Goal: Task Accomplishment & Management: Complete application form

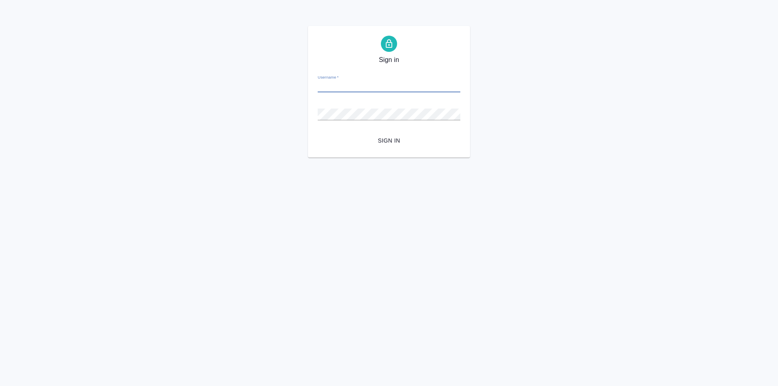
type input "у"
type input "e.zotova@awatera.com"
click at [318, 133] on button "Sign in" at bounding box center [389, 140] width 143 height 15
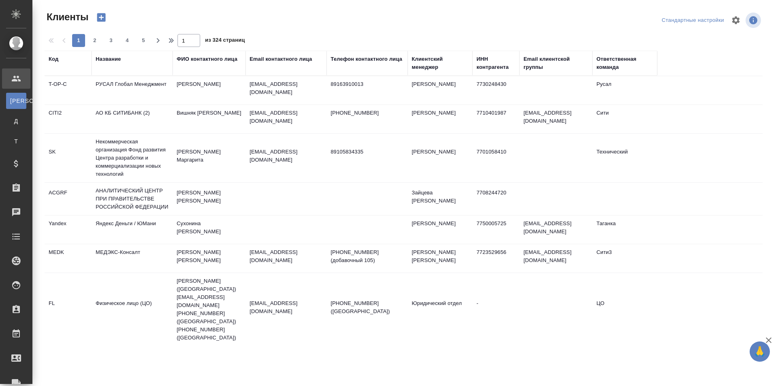
select select "RU"
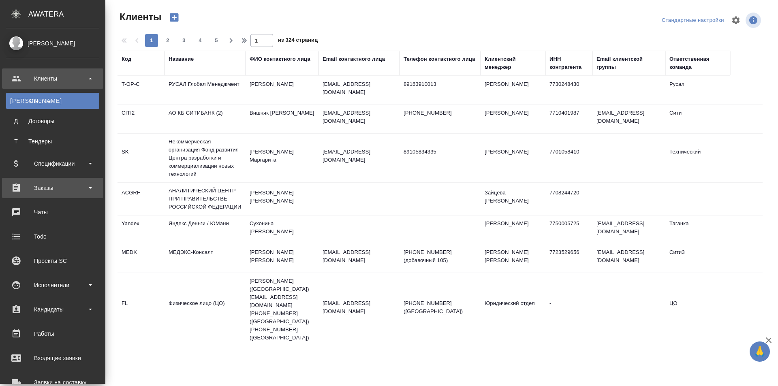
click at [48, 185] on div "Заказы" at bounding box center [52, 188] width 93 height 12
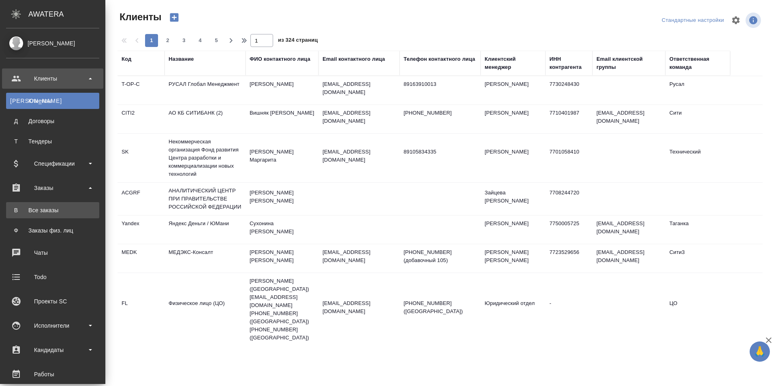
click at [51, 209] on div "Все заказы" at bounding box center [52, 210] width 85 height 8
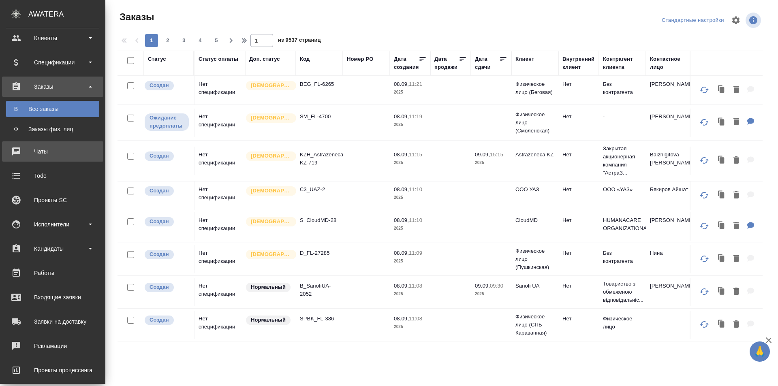
scroll to position [81, 0]
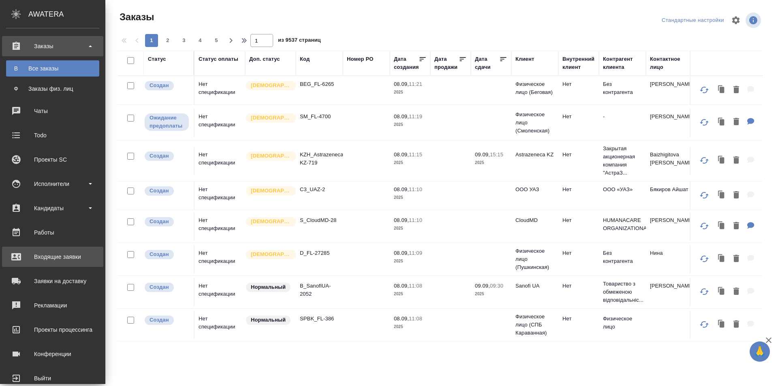
click at [75, 278] on div "Заявки на доставку" at bounding box center [52, 281] width 93 height 12
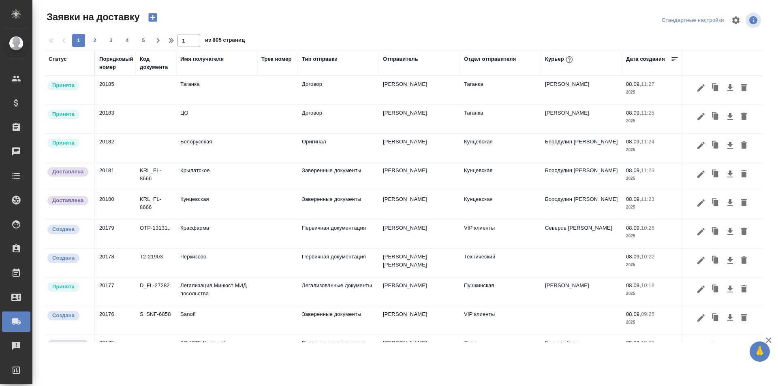
click at [556, 61] on div "Курьер" at bounding box center [560, 59] width 30 height 11
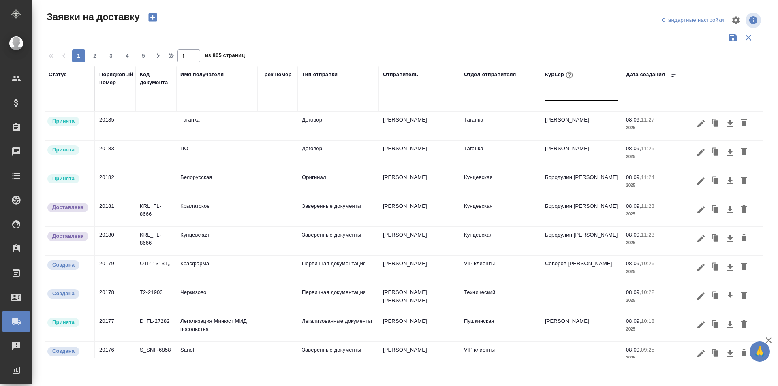
click at [563, 97] on div at bounding box center [581, 93] width 73 height 12
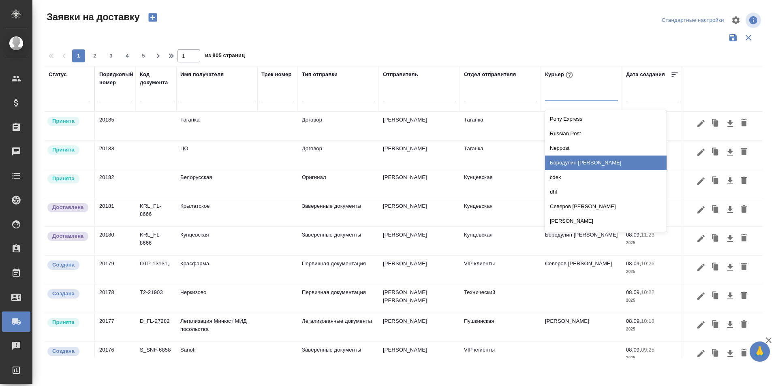
click at [589, 164] on div "Бородулин [PERSON_NAME]" at bounding box center [606, 163] width 122 height 15
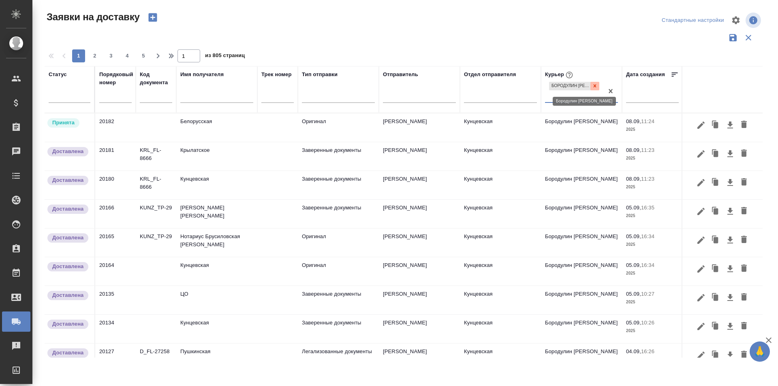
click at [597, 86] on div at bounding box center [594, 86] width 9 height 9
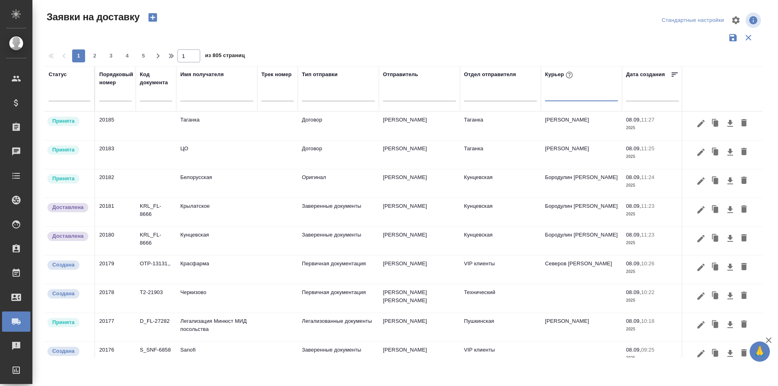
click at [578, 94] on div at bounding box center [581, 93] width 73 height 12
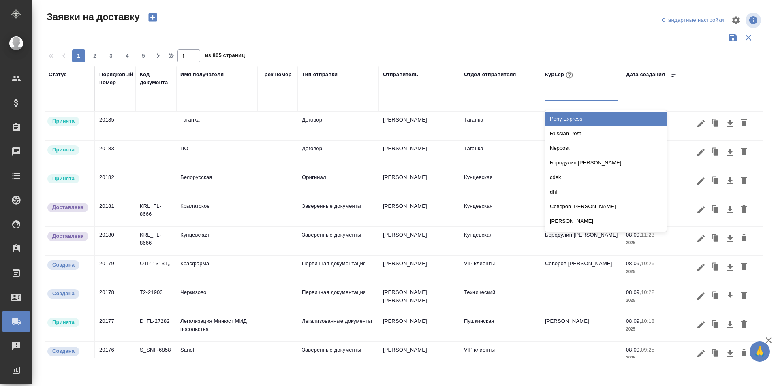
click at [150, 18] on icon "button" at bounding box center [152, 17] width 9 height 9
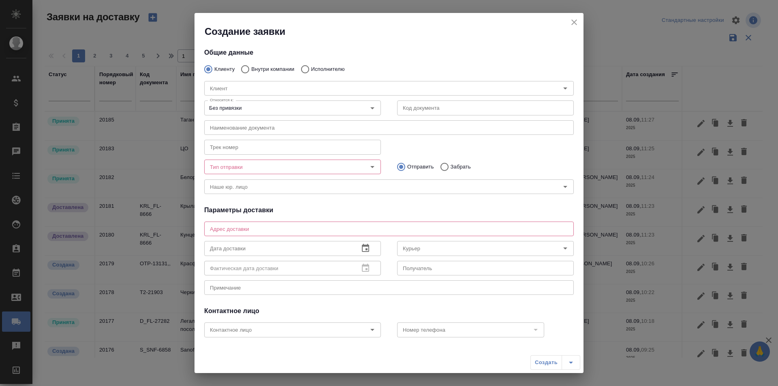
click at [244, 69] on input "Внутри компании" at bounding box center [244, 69] width 15 height 17
radio input "true"
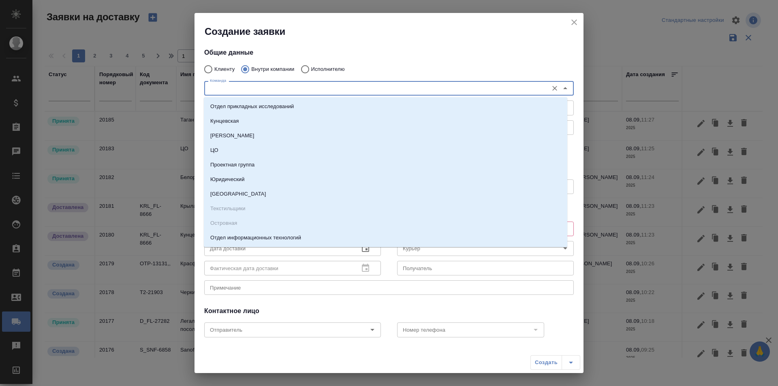
click at [245, 84] on input "Команда" at bounding box center [375, 88] width 337 height 10
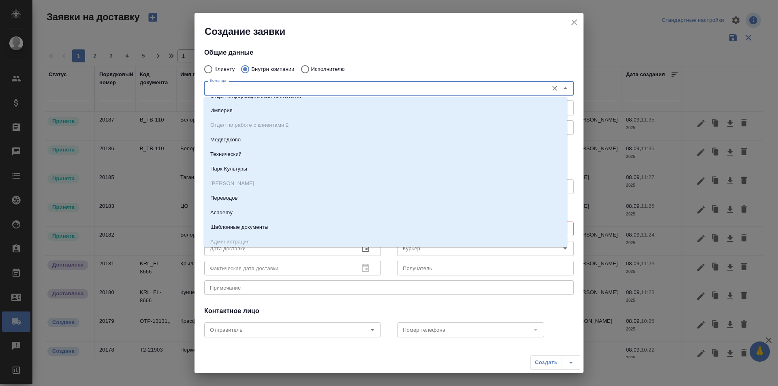
scroll to position [162, 0]
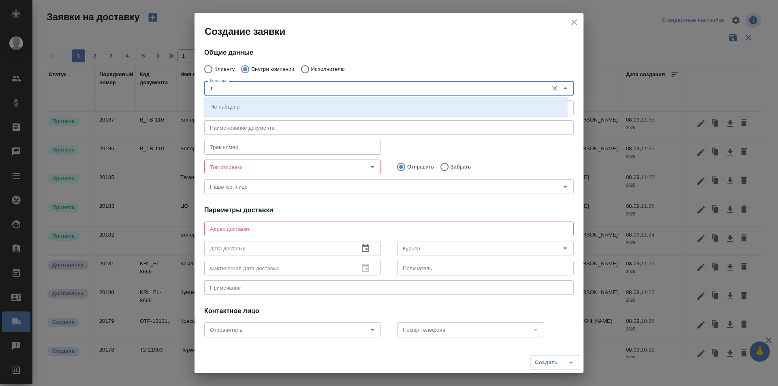
type input ","
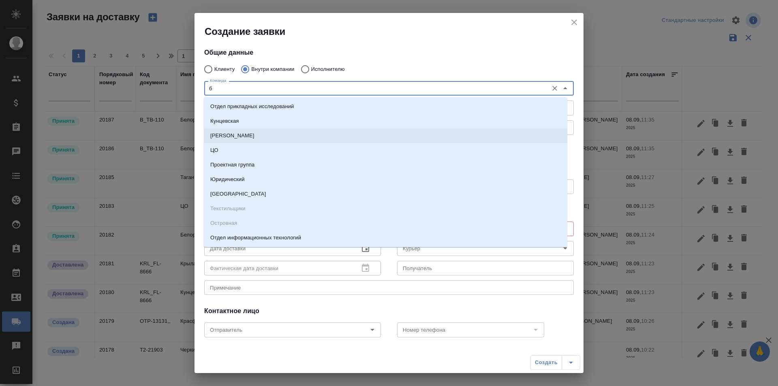
type input "ба"
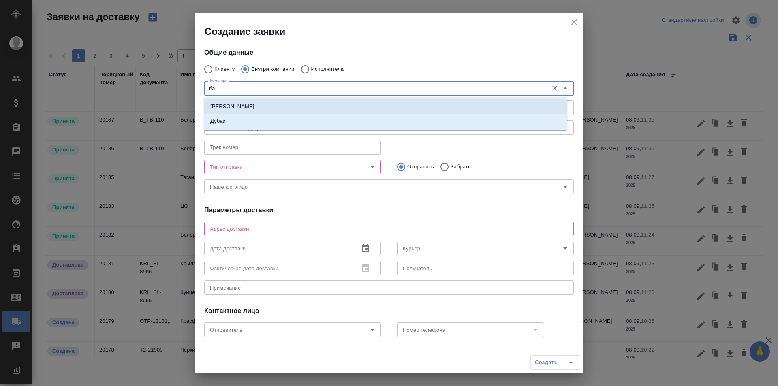
click at [215, 103] on p "[PERSON_NAME]" at bounding box center [232, 106] width 44 height 8
type textarea "ул. Менжинского, д. 23, корп. 1"
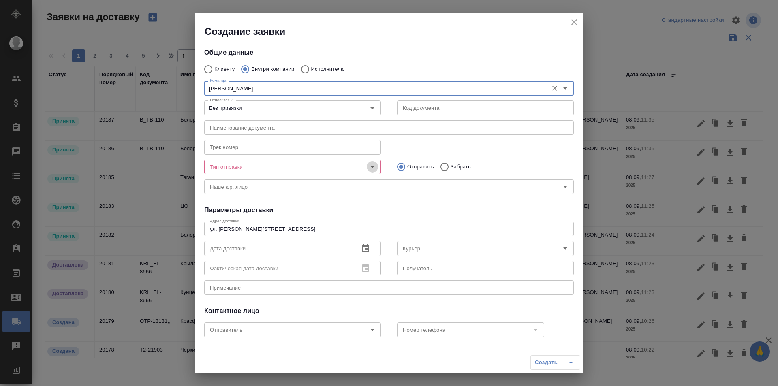
click at [368, 165] on icon "Open" at bounding box center [372, 167] width 10 height 10
type input "[PERSON_NAME]"
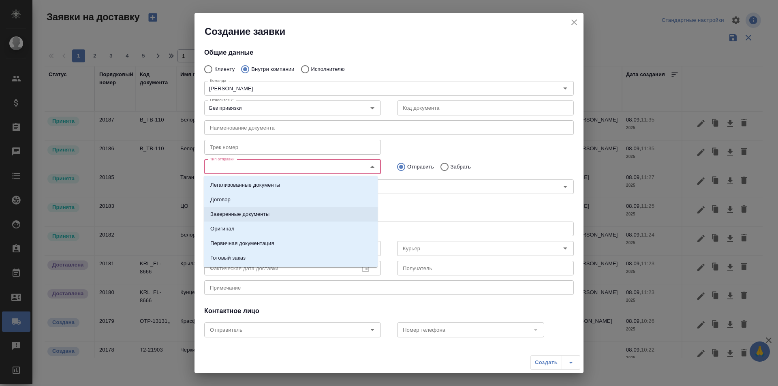
click at [302, 213] on li "Заверенные документы" at bounding box center [291, 214] width 174 height 15
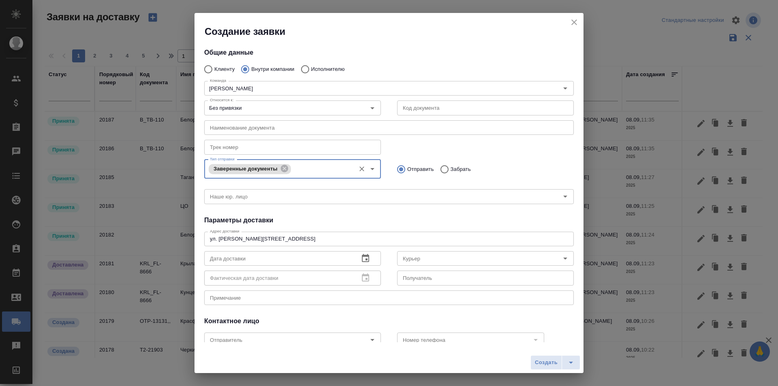
click at [441, 169] on input "Забрать" at bounding box center [443, 169] width 15 height 17
radio input "true"
click at [362, 262] on icon "button" at bounding box center [365, 259] width 10 height 10
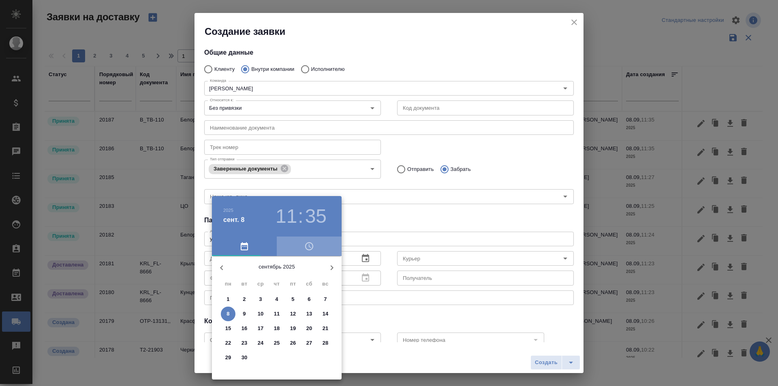
click at [310, 250] on icon "button" at bounding box center [309, 246] width 8 height 8
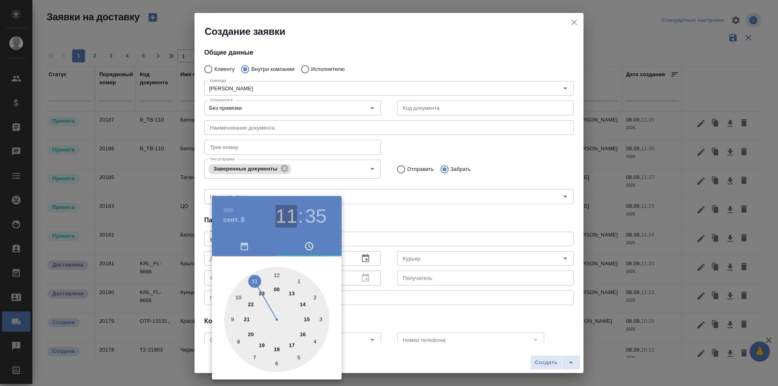
click at [290, 212] on h3 "11" at bounding box center [285, 216] width 21 height 23
click at [297, 283] on div at bounding box center [276, 319] width 105 height 105
click at [261, 298] on div at bounding box center [276, 319] width 105 height 105
drag, startPoint x: 256, startPoint y: 286, endPoint x: 265, endPoint y: 264, distance: 23.6
click at [257, 275] on div at bounding box center [276, 319] width 105 height 105
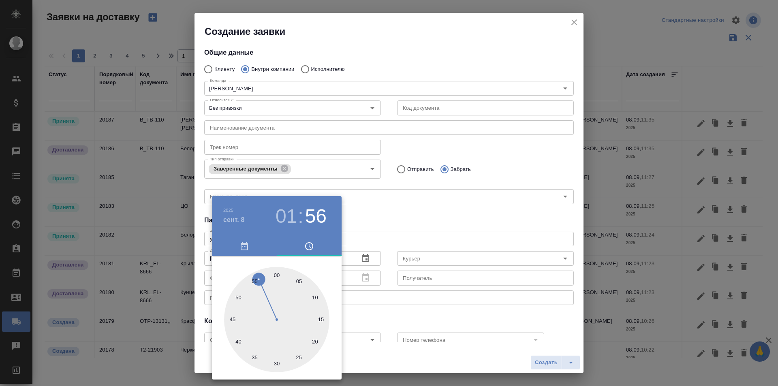
drag, startPoint x: 267, startPoint y: 265, endPoint x: 291, endPoint y: 265, distance: 23.9
click at [291, 265] on div "00 05 10 15 20 25 30 35 40 45 50 55" at bounding box center [277, 318] width 130 height 124
click at [282, 215] on h3 "01" at bounding box center [285, 216] width 21 height 23
click at [290, 289] on div at bounding box center [276, 319] width 105 height 105
click at [303, 208] on h3 ":" at bounding box center [300, 216] width 5 height 23
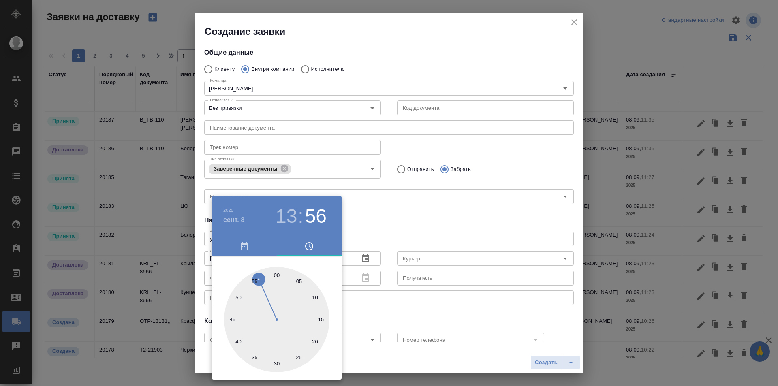
click at [276, 360] on div at bounding box center [276, 319] width 105 height 105
type input "08.09.2025 13:30"
click at [394, 221] on div at bounding box center [389, 193] width 778 height 386
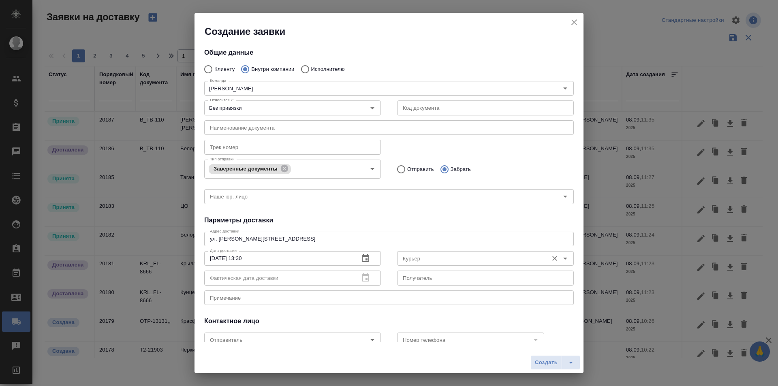
click at [516, 262] on input "Курьер" at bounding box center [471, 259] width 145 height 10
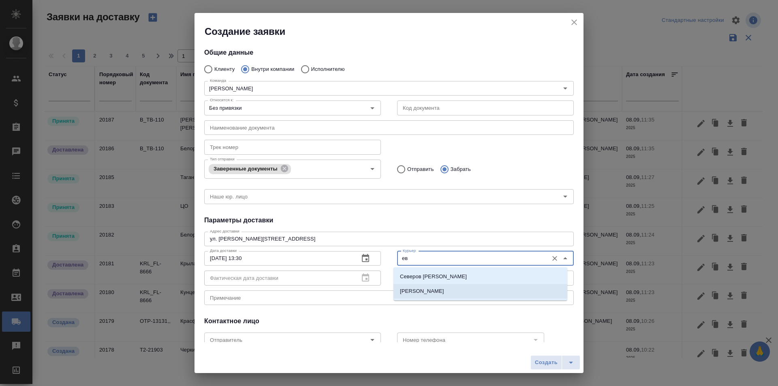
click at [450, 289] on li "[PERSON_NAME]" at bounding box center [480, 291] width 174 height 15
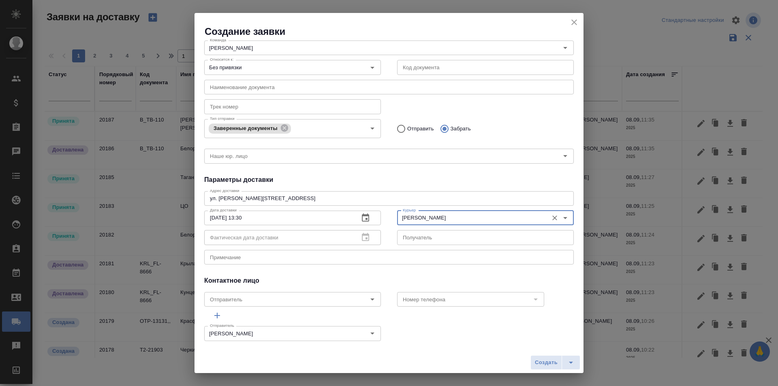
scroll to position [49, 0]
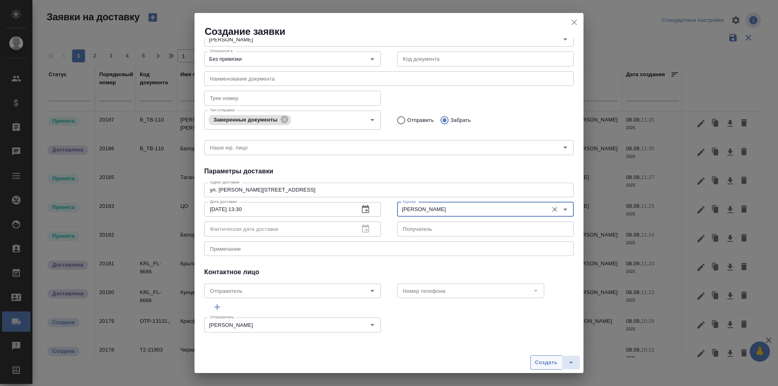
type input "[PERSON_NAME]"
click at [549, 362] on span "Создать" at bounding box center [546, 362] width 23 height 9
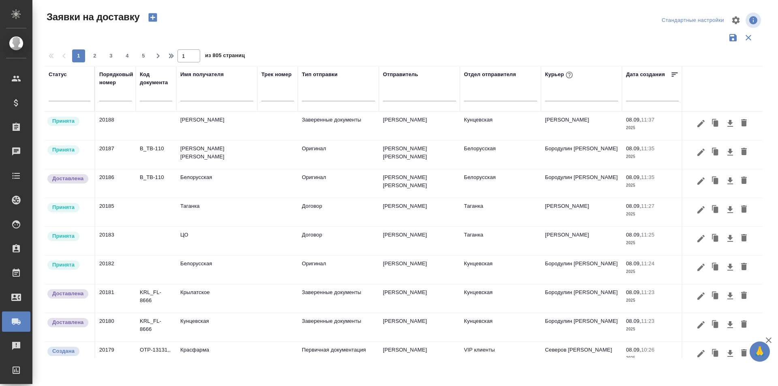
click at [150, 18] on icon "button" at bounding box center [152, 17] width 9 height 9
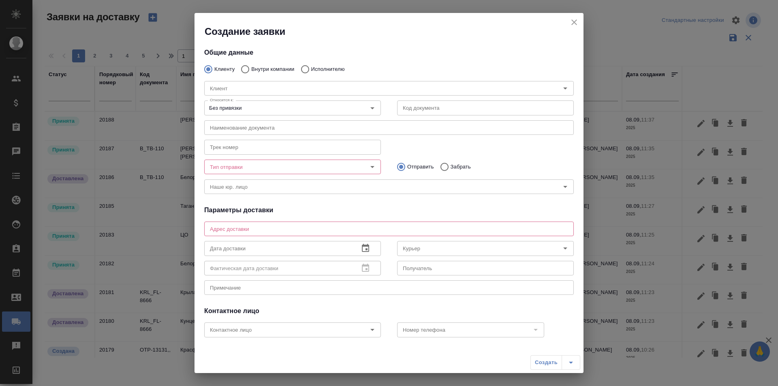
click at [249, 68] on input "Внутри компании" at bounding box center [244, 69] width 15 height 17
radio input "true"
click at [253, 83] on div "Команда" at bounding box center [388, 88] width 369 height 15
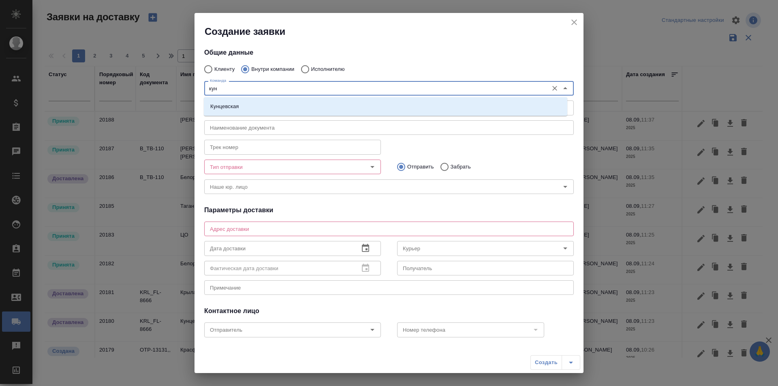
type input "кунц"
click at [276, 103] on li "Кунцевская" at bounding box center [385, 106] width 363 height 15
type textarea "ул. Верейская, 29, стр. 151, "Лофт", 1 этаж, офис "Нотариус""
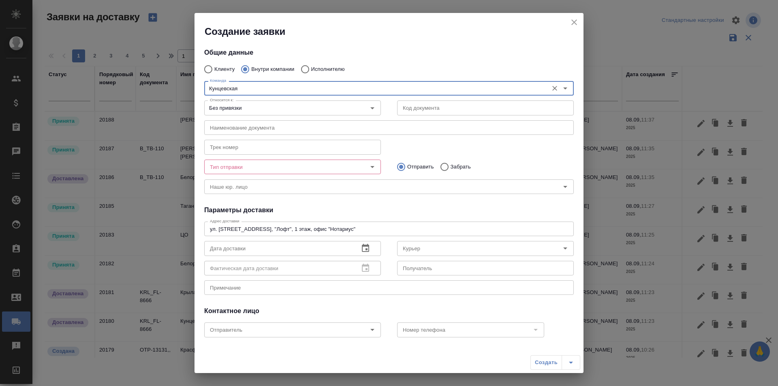
click at [367, 167] on icon "Open" at bounding box center [372, 167] width 10 height 10
type input "Кунцевская"
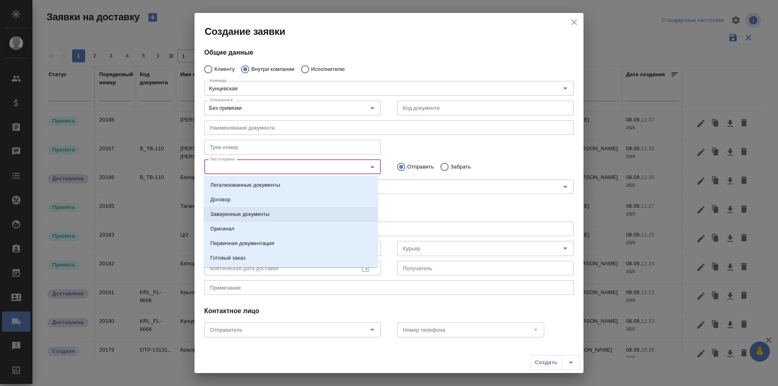
click at [292, 212] on li "Заверенные документы" at bounding box center [291, 214] width 174 height 15
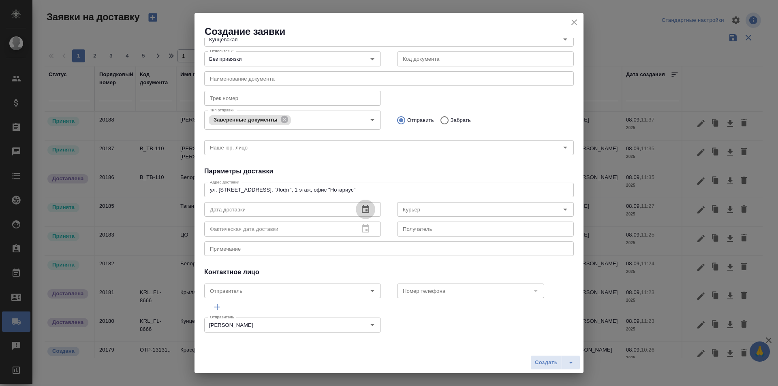
click at [364, 210] on icon "button" at bounding box center [365, 209] width 7 height 8
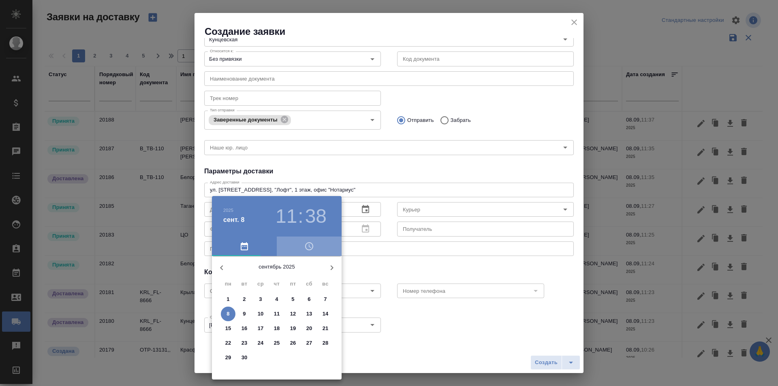
drag, startPoint x: 318, startPoint y: 244, endPoint x: 313, endPoint y: 248, distance: 7.2
click at [318, 245] on span "button" at bounding box center [308, 246] width 55 height 10
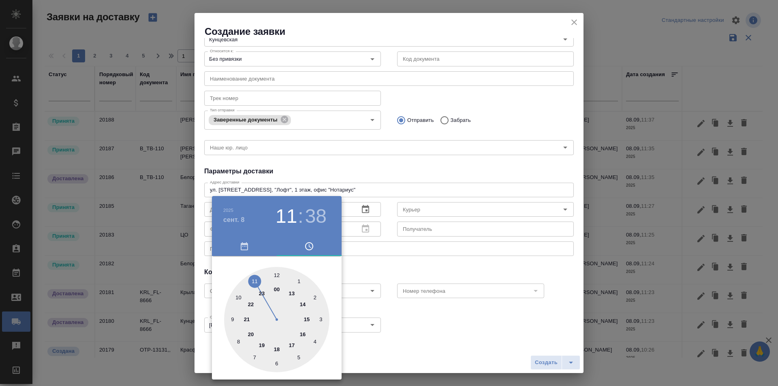
click at [306, 320] on div at bounding box center [276, 319] width 105 height 105
click at [310, 203] on div "2025 сент. 8 15 : 38" at bounding box center [277, 216] width 130 height 41
click at [310, 215] on h3 "38" at bounding box center [315, 216] width 21 height 23
click at [277, 276] on div at bounding box center [276, 319] width 105 height 105
type input "08.09.2025 15:00"
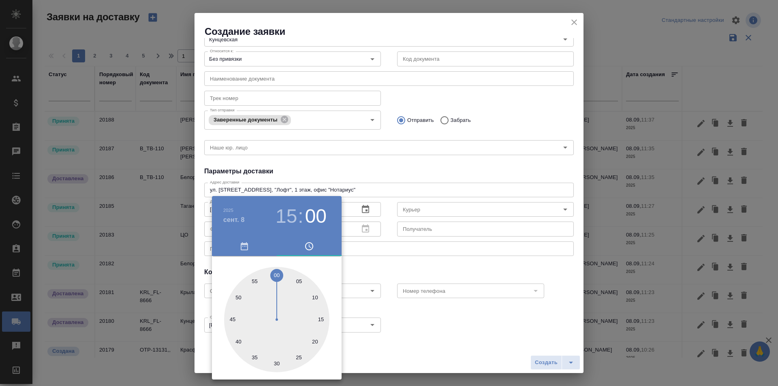
click at [411, 174] on div at bounding box center [389, 193] width 778 height 386
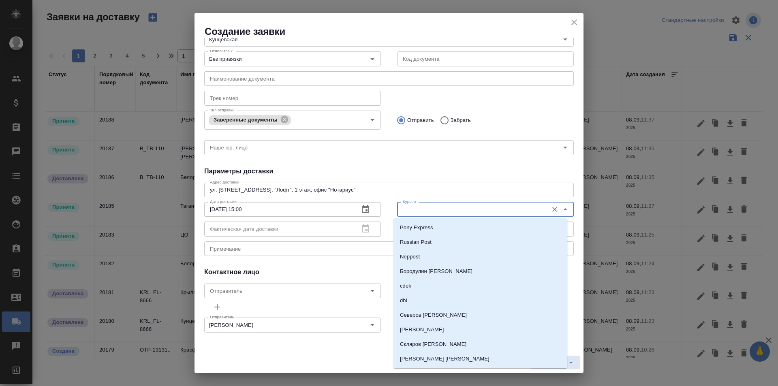
drag, startPoint x: 470, startPoint y: 208, endPoint x: 468, endPoint y: 211, distance: 4.4
click at [470, 208] on input "Курьер" at bounding box center [471, 210] width 145 height 10
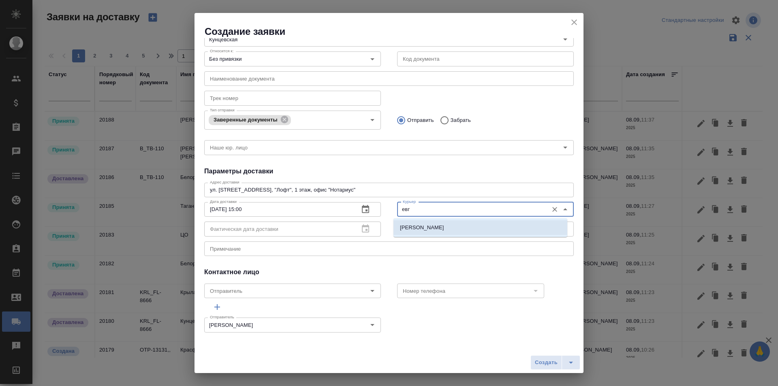
click at [465, 229] on li "[PERSON_NAME]" at bounding box center [480, 227] width 174 height 15
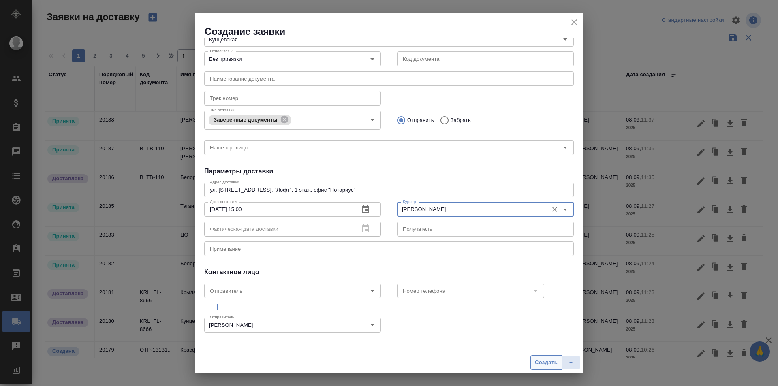
type input "[PERSON_NAME]"
click at [546, 362] on span "Создать" at bounding box center [546, 362] width 23 height 9
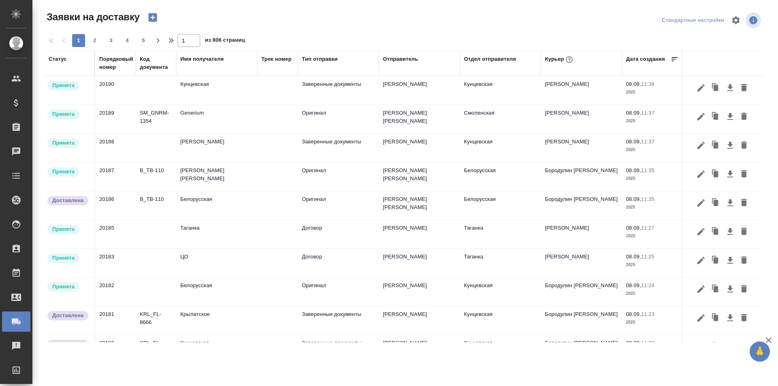
click at [151, 20] on icon "button" at bounding box center [152, 17] width 9 height 9
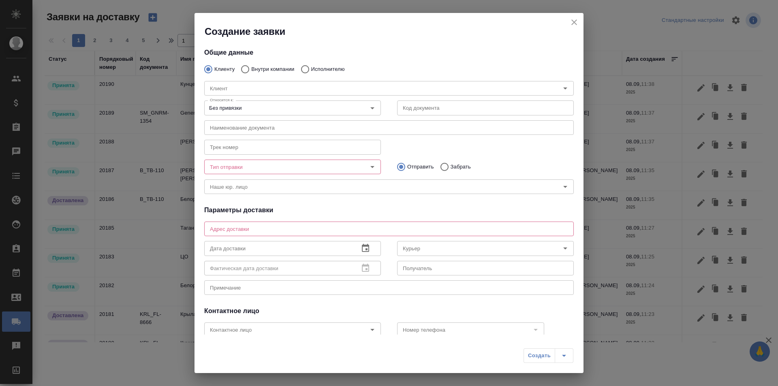
click at [299, 131] on input "text" at bounding box center [388, 127] width 369 height 15
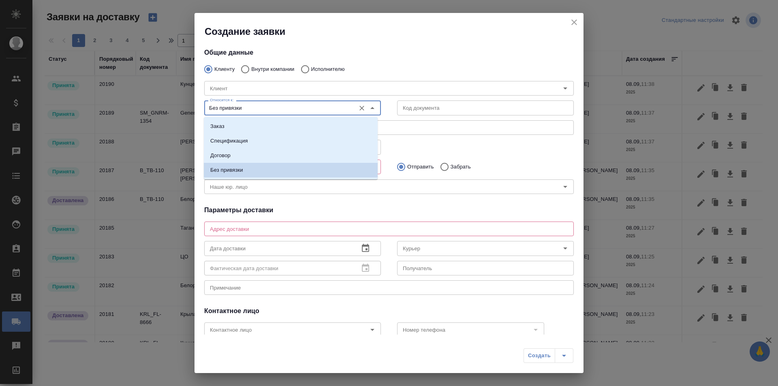
click at [296, 106] on input "Без привязки" at bounding box center [279, 108] width 145 height 10
click at [276, 125] on li "Заказ" at bounding box center [291, 126] width 174 height 15
type input "Заказ"
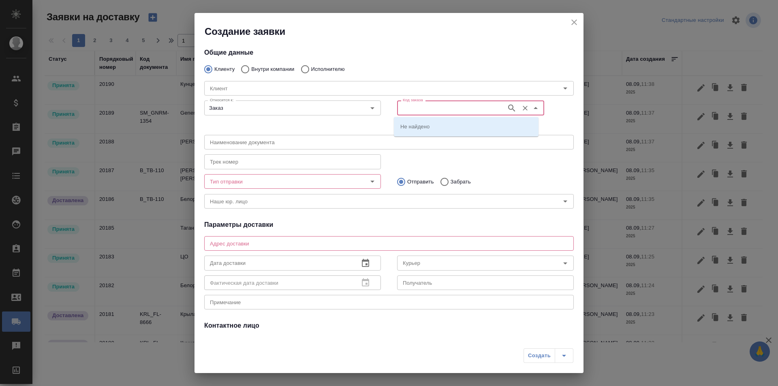
click at [446, 107] on input "Код заказа" at bounding box center [450, 108] width 103 height 10
paste input "KRL_ASIC-1"
type input "KRL_ASIC-1"
click at [557, 111] on div at bounding box center [559, 106] width 30 height 19
click at [458, 111] on input "KRL_ASIC-1" at bounding box center [450, 108] width 103 height 10
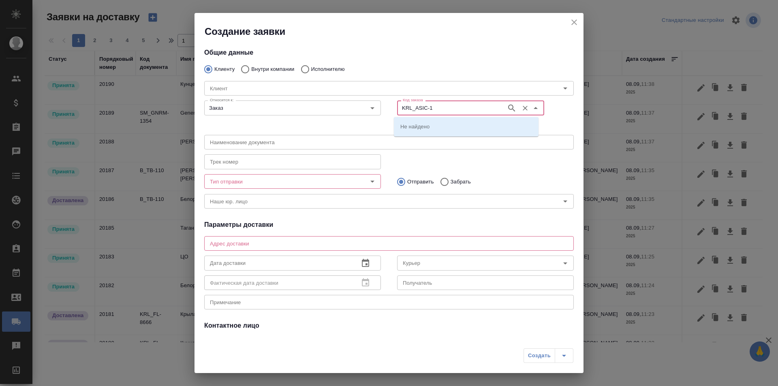
click at [507, 112] on icon "button" at bounding box center [512, 108] width 10 height 10
click at [492, 133] on li "KRL_ASIC-1" at bounding box center [466, 126] width 145 height 15
type input "(МБ) ООО "Монблан""
type input "KRL_ASIC-1"
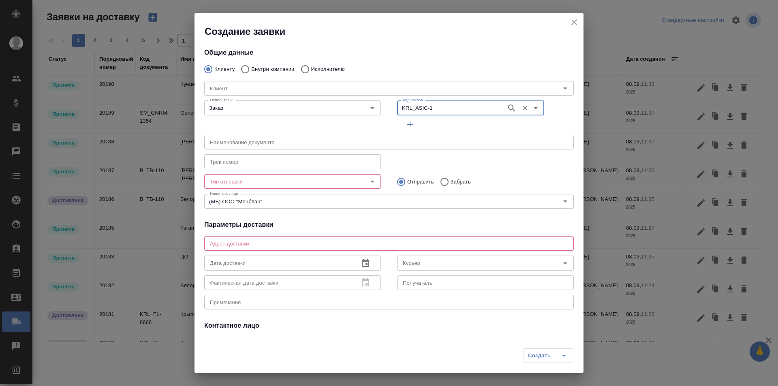
type input "ООО «ЭСИК»"
type textarea "г. [GEOGRAPHIC_DATA], ул. [STREET_ADDRESS]"
type input "[PERSON_NAME] [PERSON_NAME]"
click at [320, 185] on input "Тип отправки" at bounding box center [279, 182] width 145 height 10
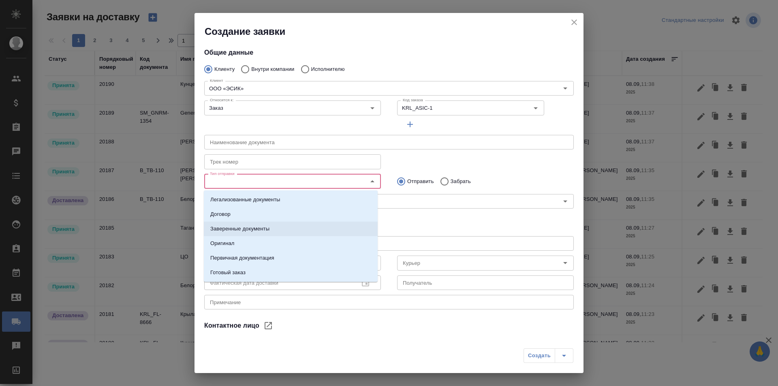
click at [279, 227] on li "Заверенные документы" at bounding box center [291, 229] width 174 height 15
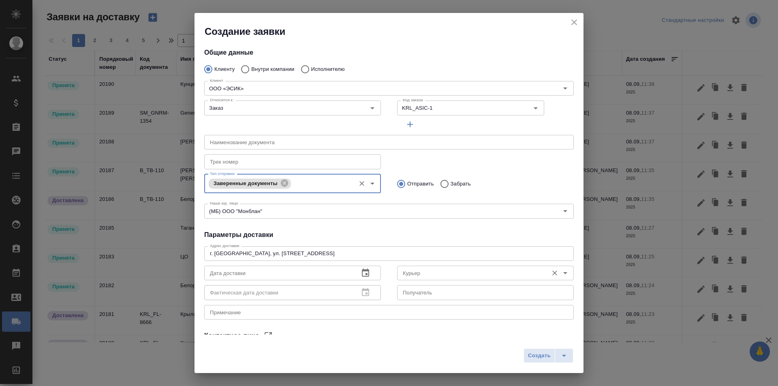
click at [423, 274] on input "Курьер" at bounding box center [471, 273] width 145 height 10
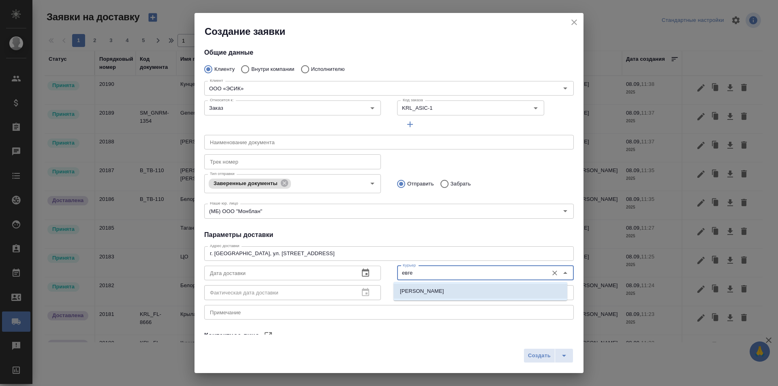
click at [428, 293] on p "[PERSON_NAME]" at bounding box center [422, 291] width 44 height 8
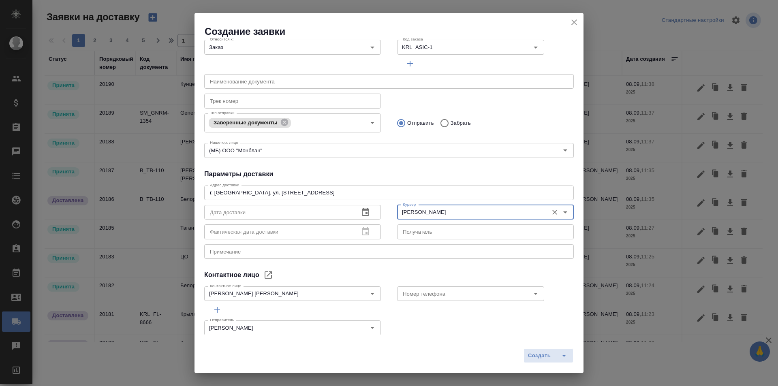
scroll to position [71, 0]
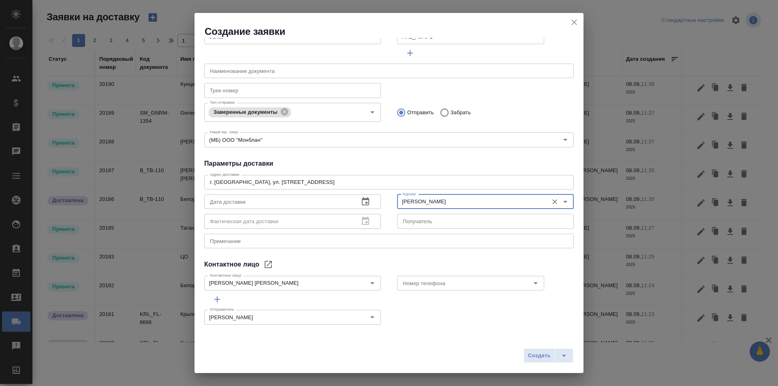
type input "[PERSON_NAME]"
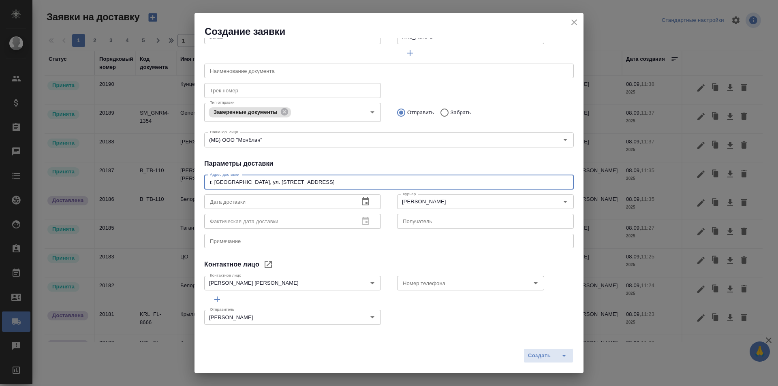
drag, startPoint x: 318, startPoint y: 182, endPoint x: 232, endPoint y: 187, distance: 86.4
click at [232, 187] on div "г. [GEOGRAPHIC_DATA], ул. [STREET_ADDRESS] x Адрес доставки" at bounding box center [388, 182] width 369 height 15
click at [320, 180] on textarea "г. [GEOGRAPHIC_DATA], ул. [STREET_ADDRESS]" at bounding box center [389, 182] width 358 height 6
drag, startPoint x: 320, startPoint y: 180, endPoint x: 236, endPoint y: 182, distance: 83.5
click at [236, 182] on textarea "г. [GEOGRAPHIC_DATA], ул. [STREET_ADDRESS]" at bounding box center [389, 182] width 358 height 6
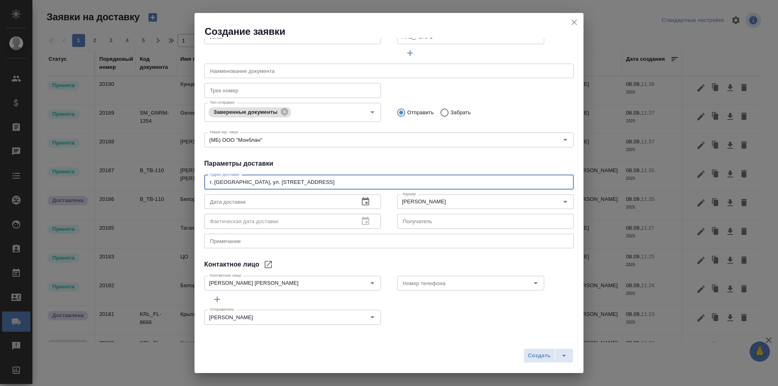
paste textarea "[STREET_ADDRESS]"
type textarea "г. [STREET_ADDRESS]"
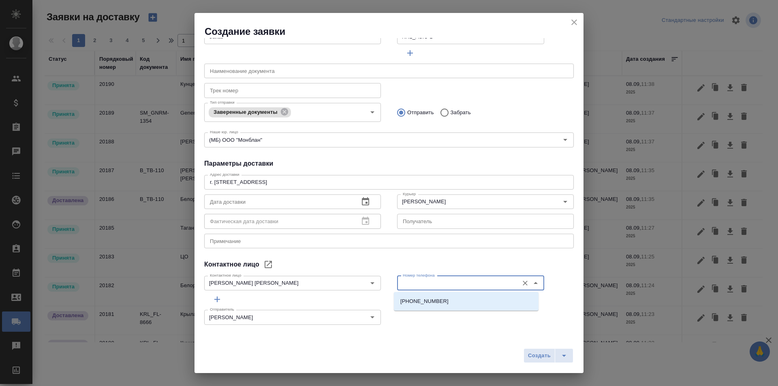
click at [418, 285] on input "Номер телефона" at bounding box center [456, 283] width 115 height 10
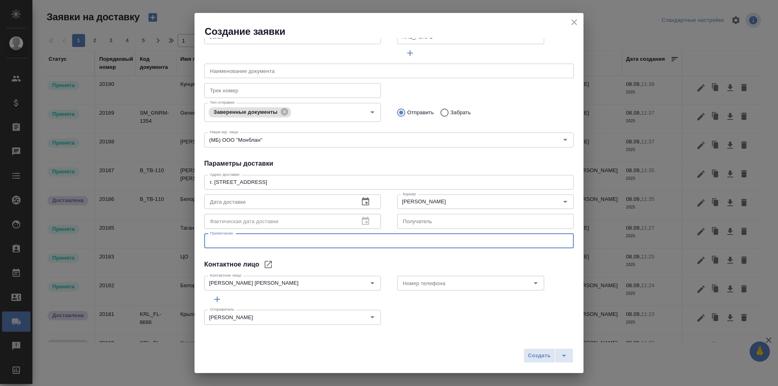
click at [319, 242] on textarea at bounding box center [389, 241] width 358 height 6
paste textarea "[PHONE_NUMBER]"
type textarea "[PHONE_NUMBER]"
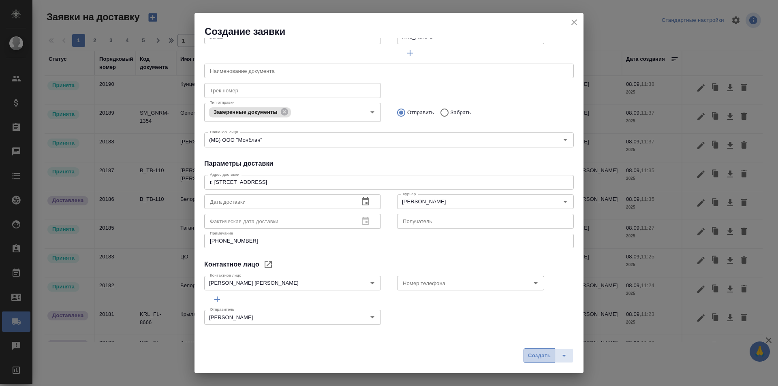
click at [535, 355] on span "Создать" at bounding box center [539, 355] width 23 height 9
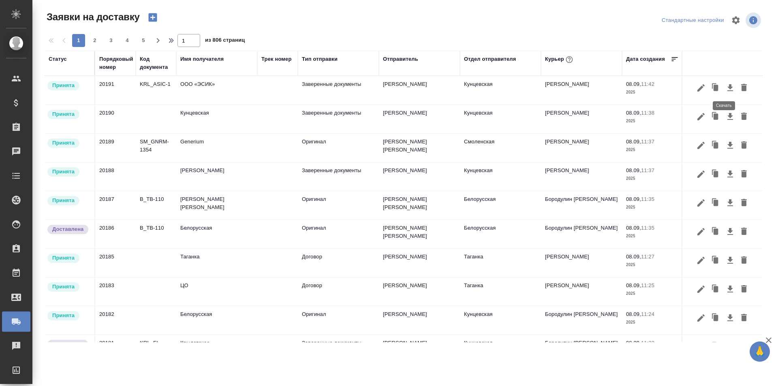
click at [727, 85] on icon "button" at bounding box center [730, 87] width 6 height 7
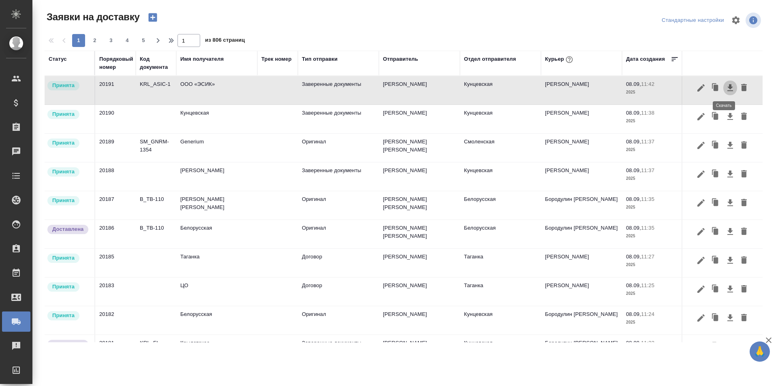
click at [725, 92] on icon "button" at bounding box center [730, 88] width 10 height 10
click at [694, 93] on button "button" at bounding box center [701, 87] width 14 height 15
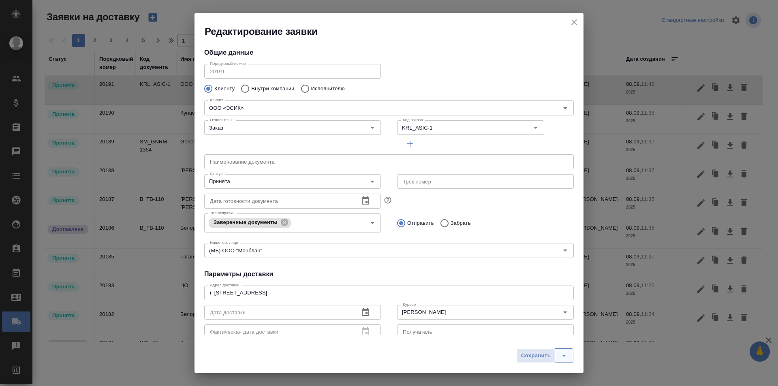
click at [563, 356] on icon "split button" at bounding box center [564, 356] width 10 height 10
click at [559, 333] on li "Сохранить и скачать" at bounding box center [546, 338] width 65 height 13
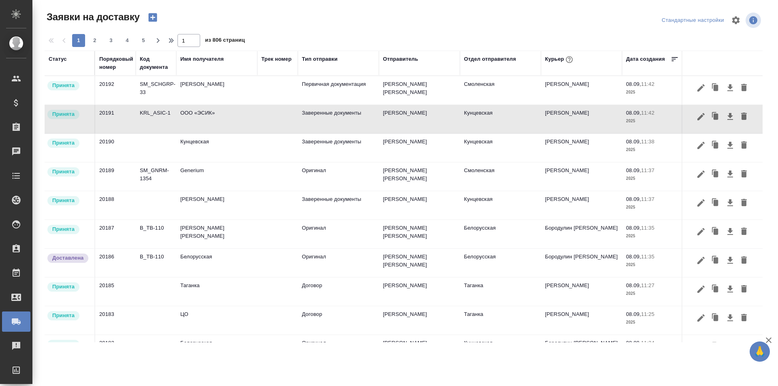
drag, startPoint x: 758, startPoint y: 6, endPoint x: 392, endPoint y: 19, distance: 366.4
click at [392, 19] on div at bounding box center [406, 20] width 241 height 19
click at [726, 113] on icon "button" at bounding box center [730, 117] width 10 height 10
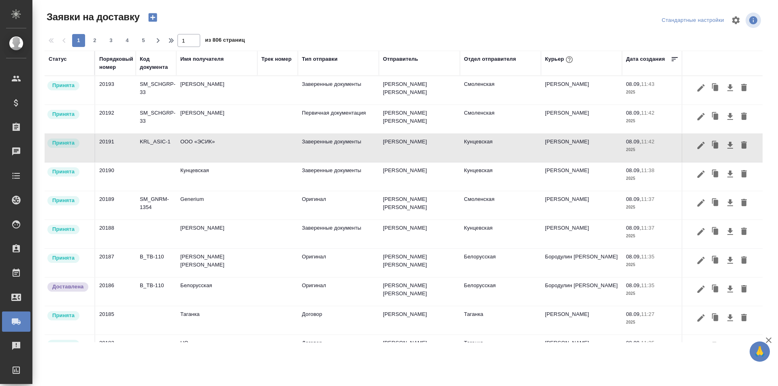
drag, startPoint x: 117, startPoint y: 143, endPoint x: 101, endPoint y: 141, distance: 15.8
click at [101, 141] on td "20191" at bounding box center [115, 148] width 41 height 28
drag, startPoint x: 139, startPoint y: 141, endPoint x: 149, endPoint y: 141, distance: 9.3
click at [149, 141] on td "KRL_ASIC-1" at bounding box center [156, 148] width 41 height 28
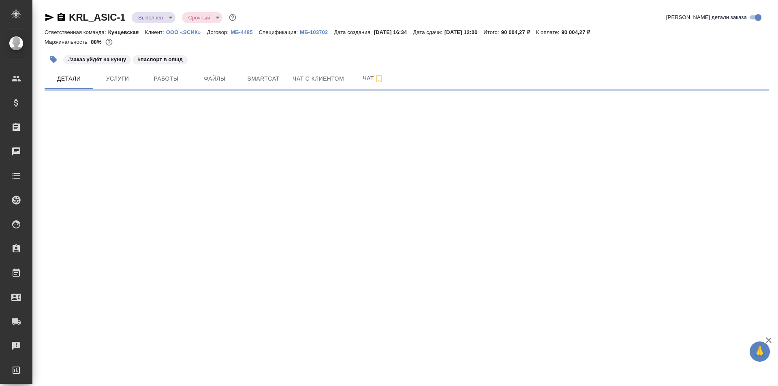
select select "RU"
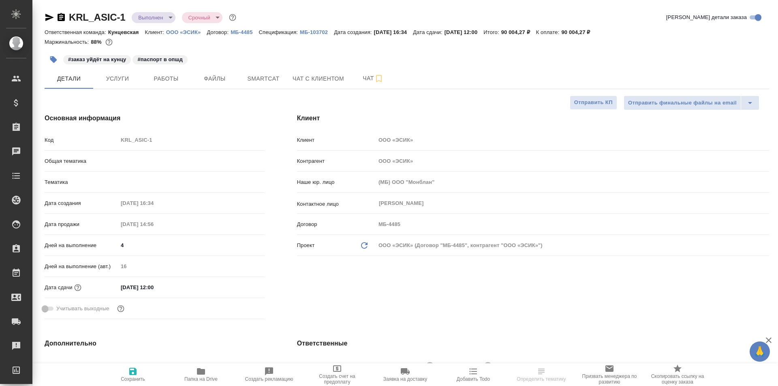
type textarea "x"
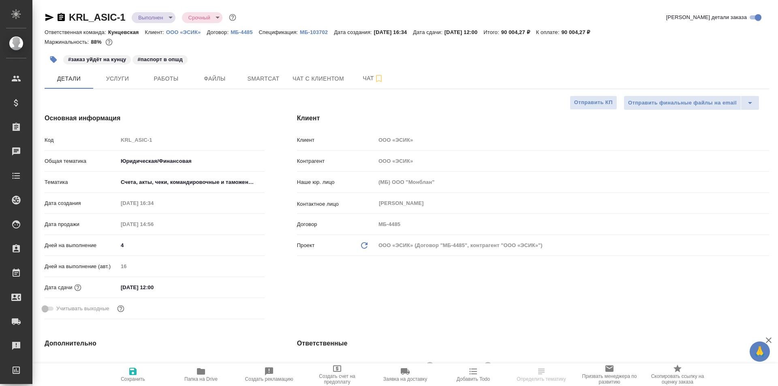
type textarea "x"
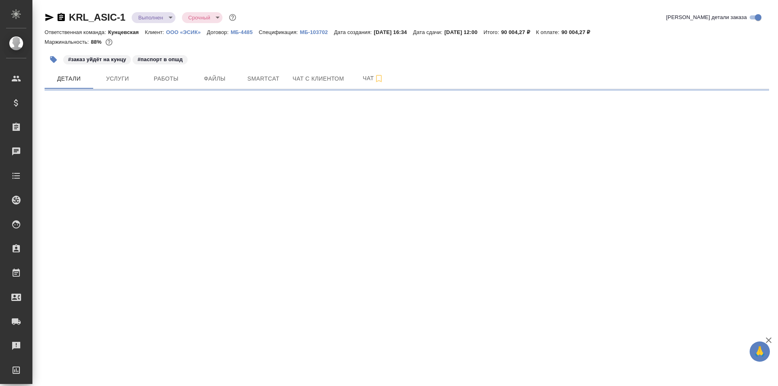
select select "RU"
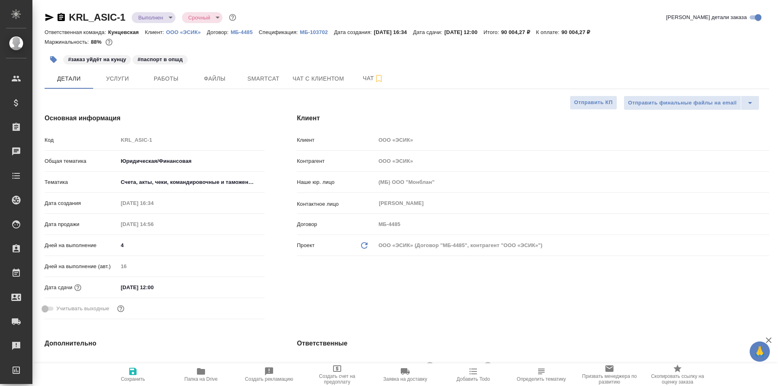
type textarea "x"
click at [60, 18] on icon "button" at bounding box center [61, 17] width 7 height 8
type textarea "x"
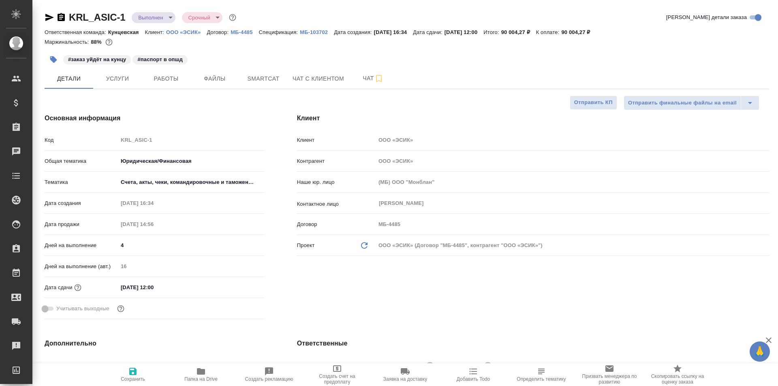
type textarea "x"
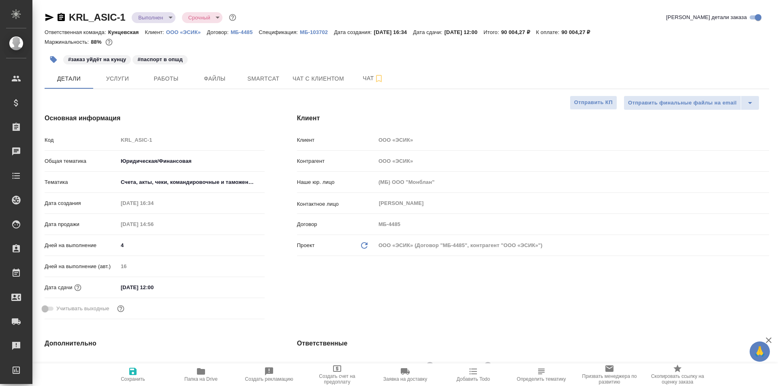
type textarea "x"
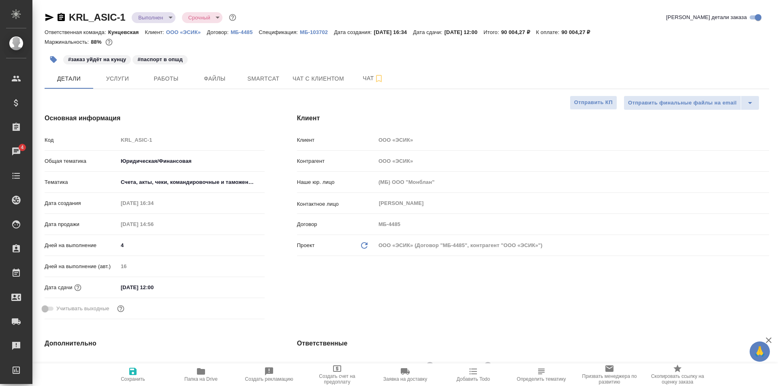
type textarea "x"
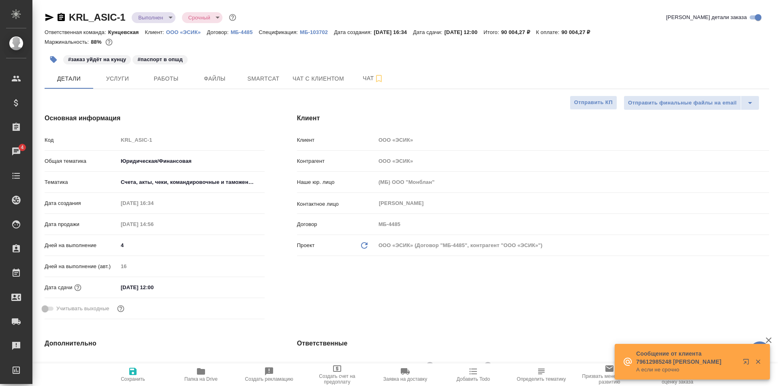
type textarea "x"
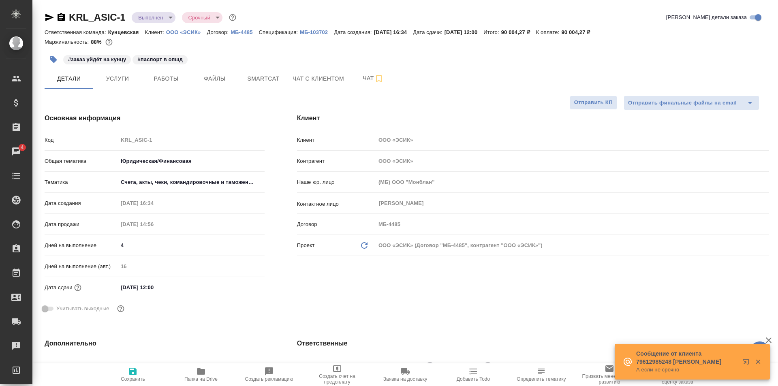
type textarea "x"
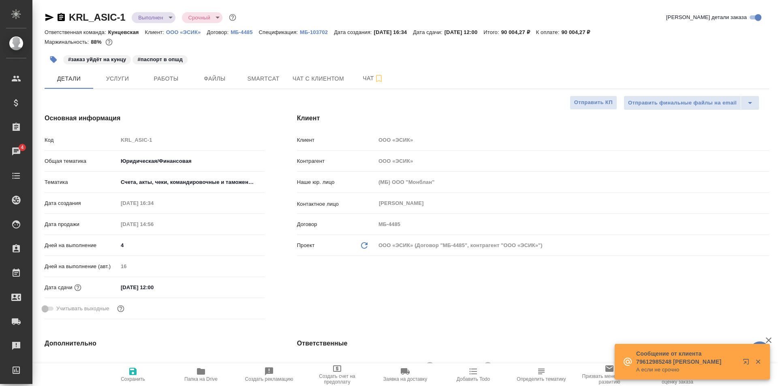
type textarea "x"
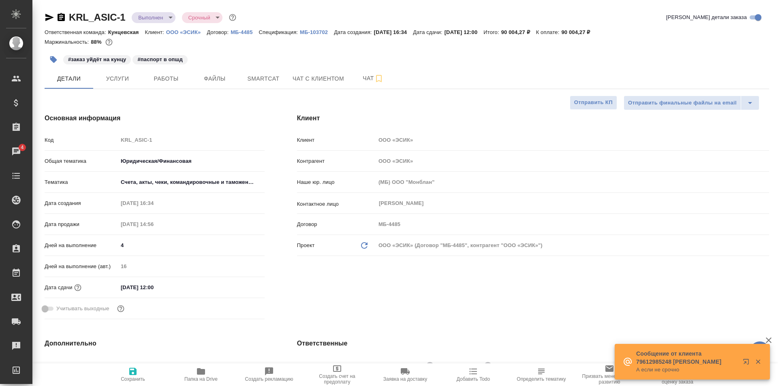
type textarea "x"
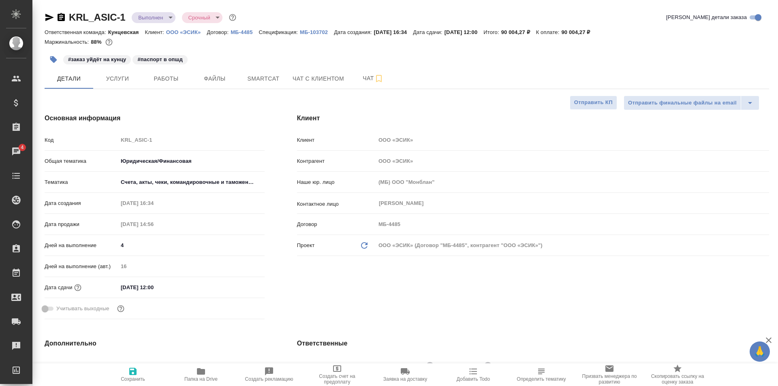
type textarea "x"
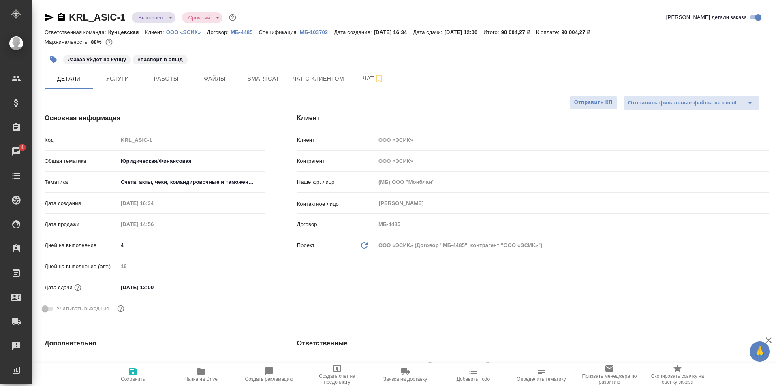
type textarea "x"
click at [53, 20] on icon "button" at bounding box center [50, 18] width 10 height 10
type textarea "x"
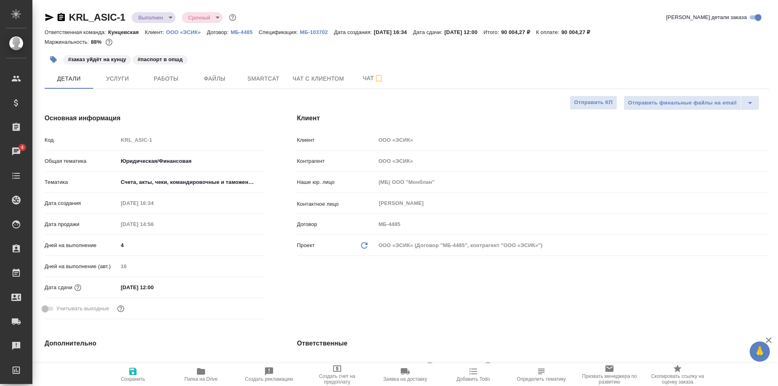
type textarea "x"
